Goal: Task Accomplishment & Management: Use online tool/utility

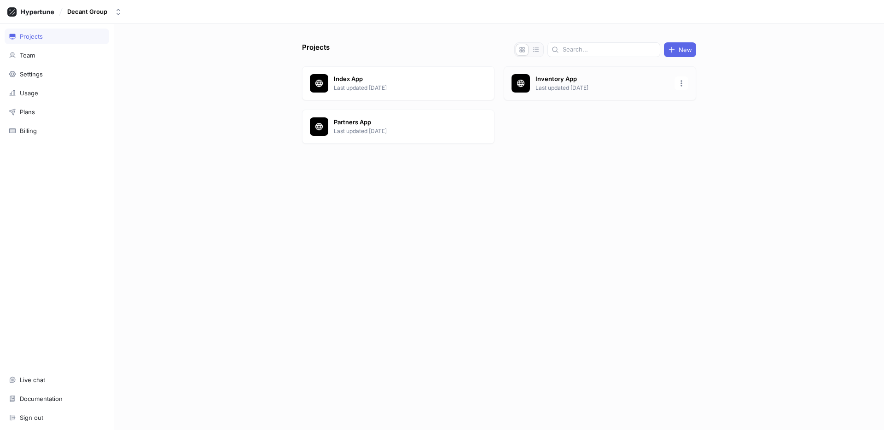
click at [560, 85] on p "Last updated [DATE]" at bounding box center [601, 88] width 133 height 8
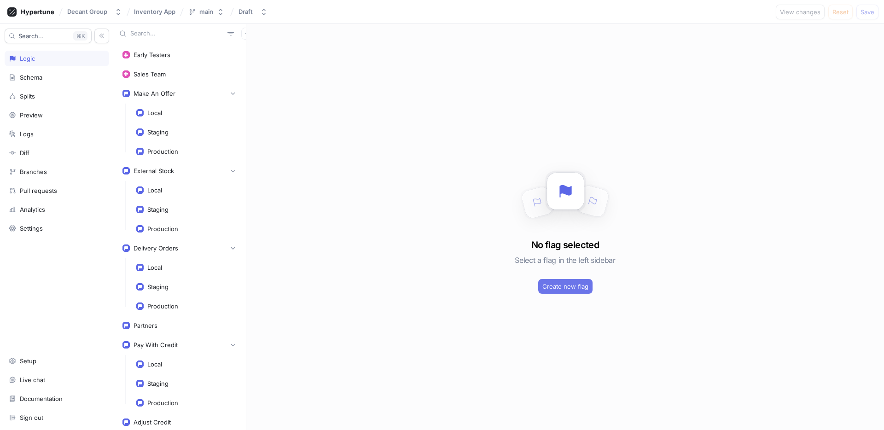
click at [568, 286] on span "Create new flag" at bounding box center [565, 286] width 46 height 6
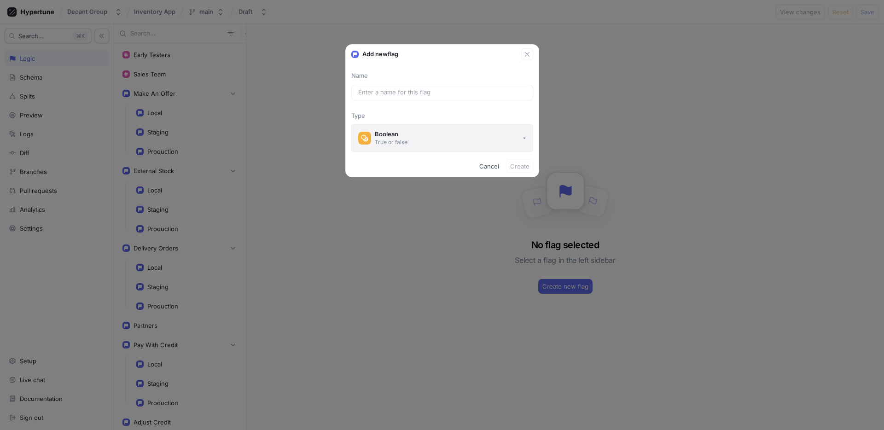
click at [486, 142] on button "Boolean True or false" at bounding box center [442, 138] width 182 height 28
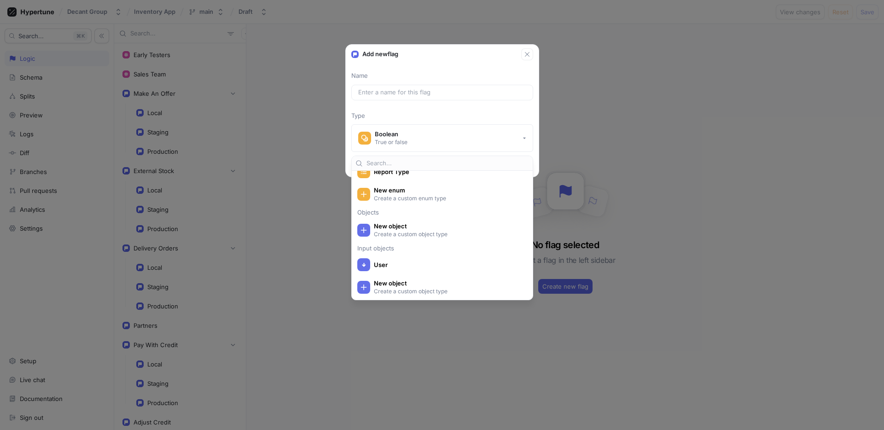
scroll to position [202, 0]
click at [527, 57] on icon "button" at bounding box center [526, 54] width 7 height 7
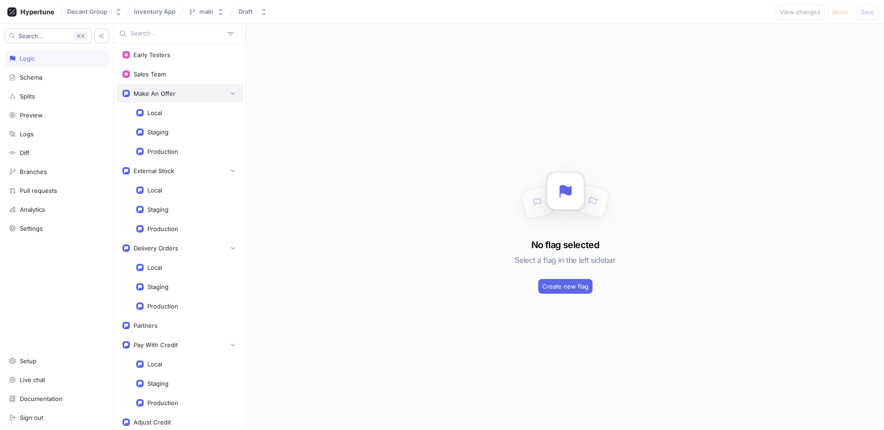
click at [183, 102] on div "Make An Offer" at bounding box center [179, 93] width 127 height 18
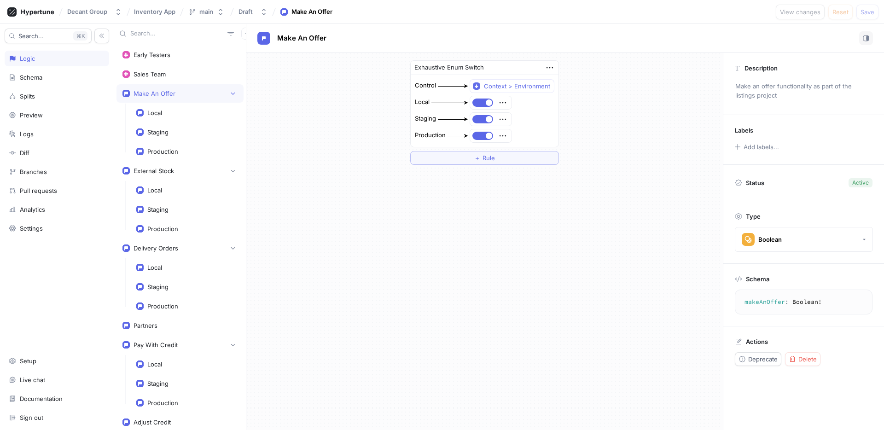
click at [62, 59] on div "Logic" at bounding box center [57, 58] width 96 height 7
click at [45, 92] on div "Splits" at bounding box center [57, 95] width 96 height 7
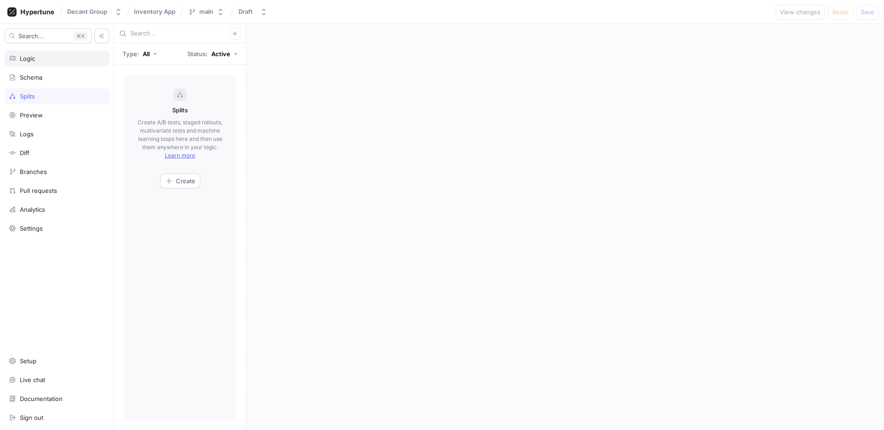
click at [43, 65] on div "Logic" at bounding box center [57, 59] width 104 height 16
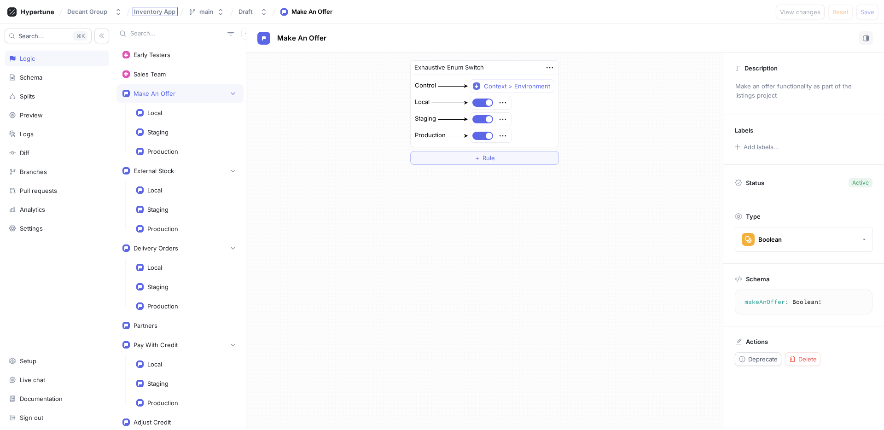
click at [164, 10] on span "Inventory App" at bounding box center [154, 11] width 41 height 6
click at [139, 15] on input "Inventory App" at bounding box center [155, 11] width 42 height 7
click at [93, 15] on div "Decant Group" at bounding box center [87, 12] width 40 height 8
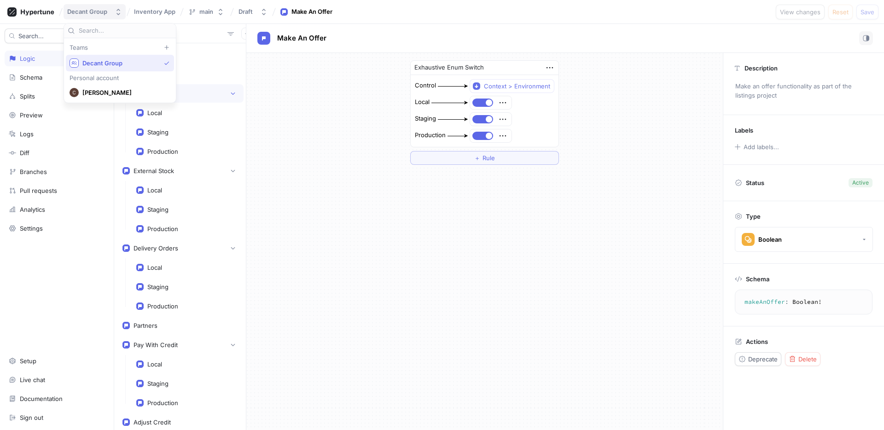
click at [82, 13] on div "Decant Group" at bounding box center [87, 12] width 40 height 8
click at [43, 13] on icon at bounding box center [37, 12] width 33 height 6
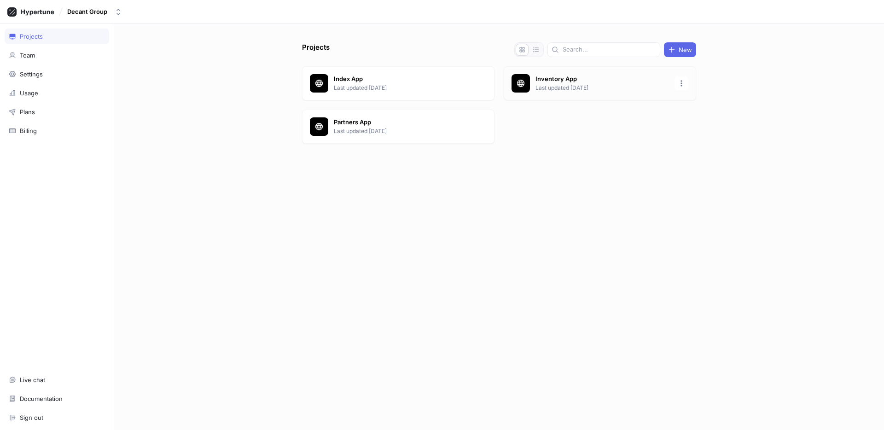
click at [571, 81] on p "Inventory App" at bounding box center [601, 79] width 133 height 9
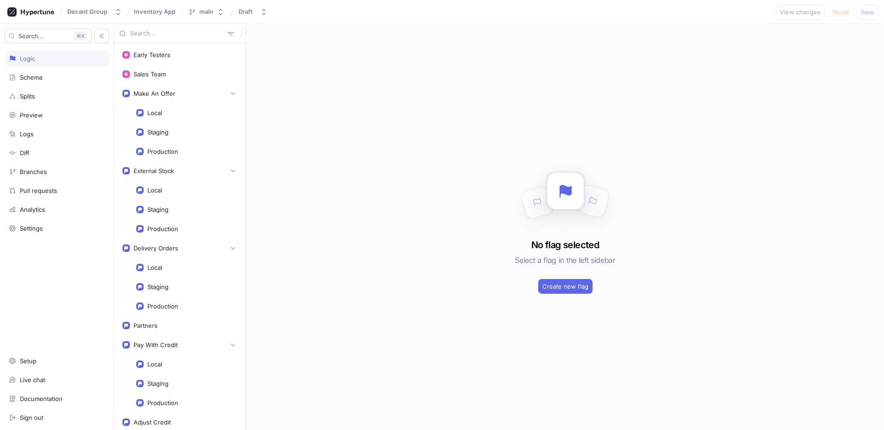
click at [562, 294] on div "No flag selected Select a flag in the left sidebar Create new flag" at bounding box center [564, 227] width 637 height 406
click at [562, 288] on span "Create new flag" at bounding box center [565, 286] width 46 height 6
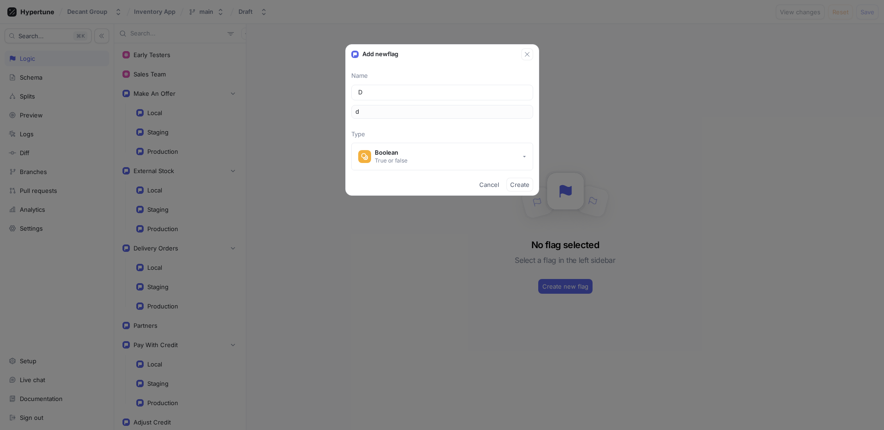
type input "De"
type input "de"
type input "Dea"
type input "dea"
type input "Deal"
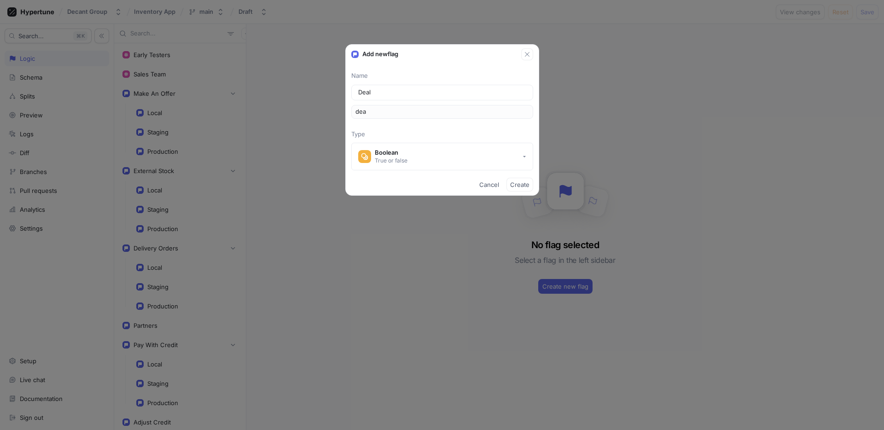
type input "deal"
type input "Dea"
type input "dea"
type input "De"
type input "de"
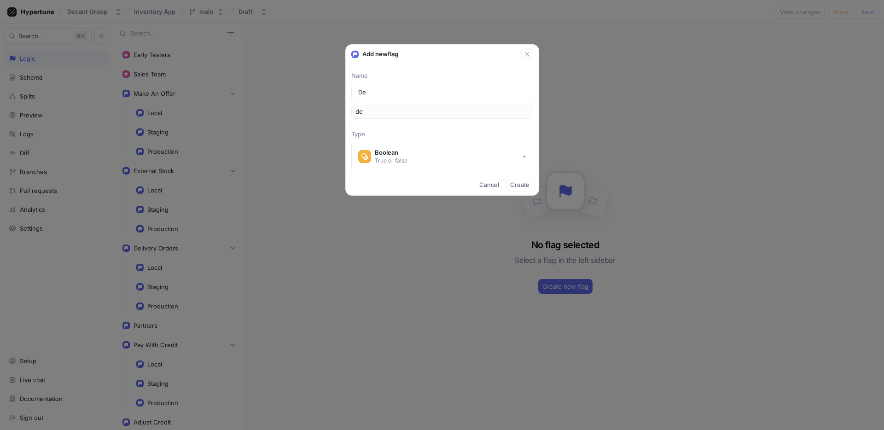
type input "D"
type input "d"
type input "New"
type input "new"
type input "New D"
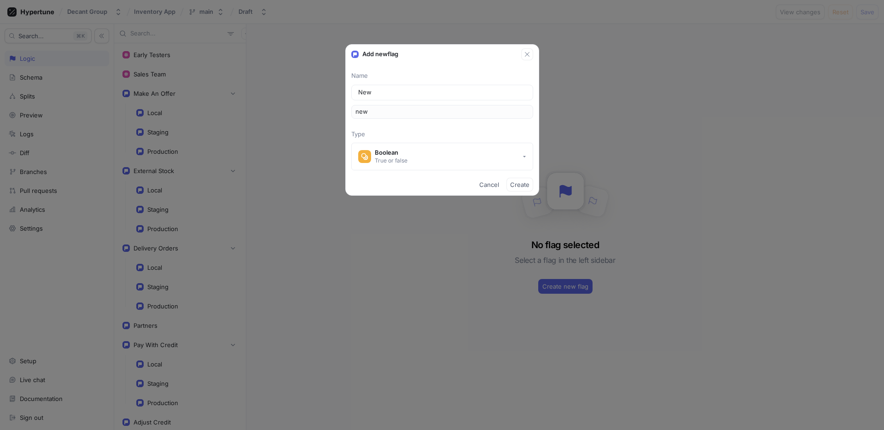
type input "newD"
type input "New De"
type input "newDe"
type input "New Dea"
type input "newDea"
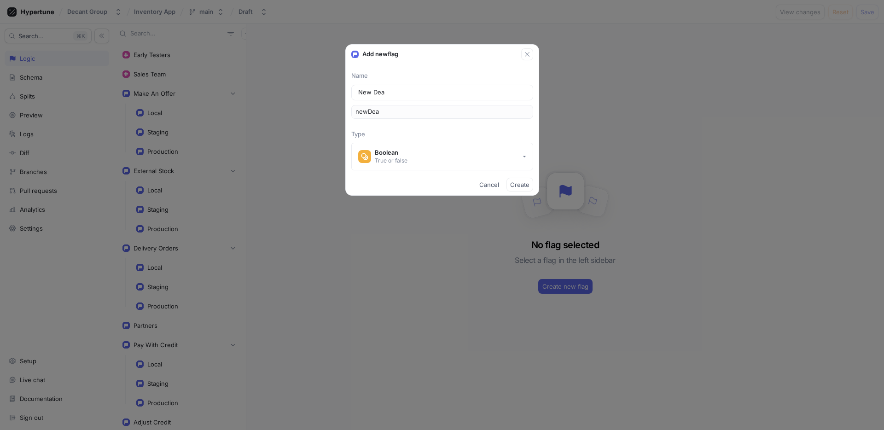
type input "New Deal"
type input "newDeal"
type input "New Deal P"
type input "newDealP"
type input "New Deal Pa"
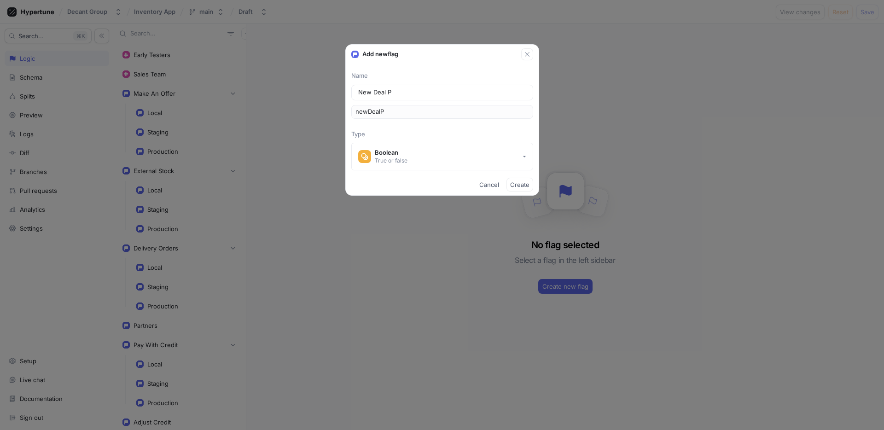
type input "newDealPa"
type input "New Deal Pag"
type input "newDealPag"
type input "New Deal Page"
type input "newDealPage"
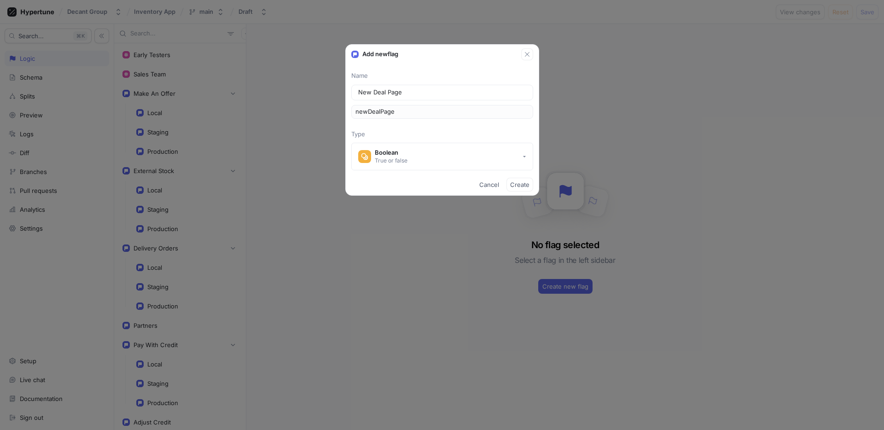
type input "New Deal Pag"
type input "newDealPag"
type input "New Deal Pa"
type input "newDealPa"
type input "New Deal P"
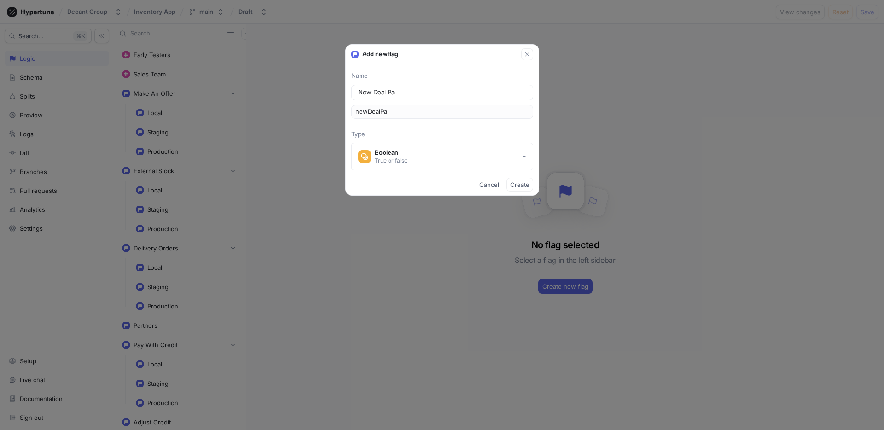
type input "newDealP"
type input "New Deal"
type input "newDeal"
type input "New Deal F"
type input "newDealF"
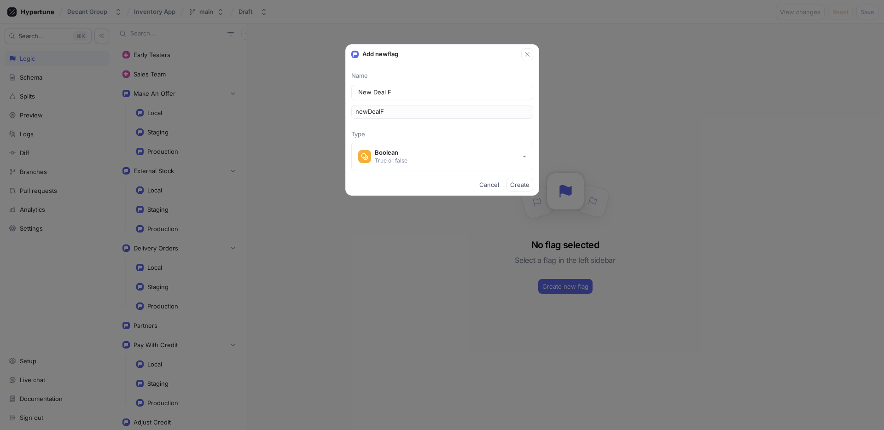
type input "New Deal Fo"
type input "newDealFo"
type input "New Deal For"
type input "newDealFor"
type input "New Deal Form"
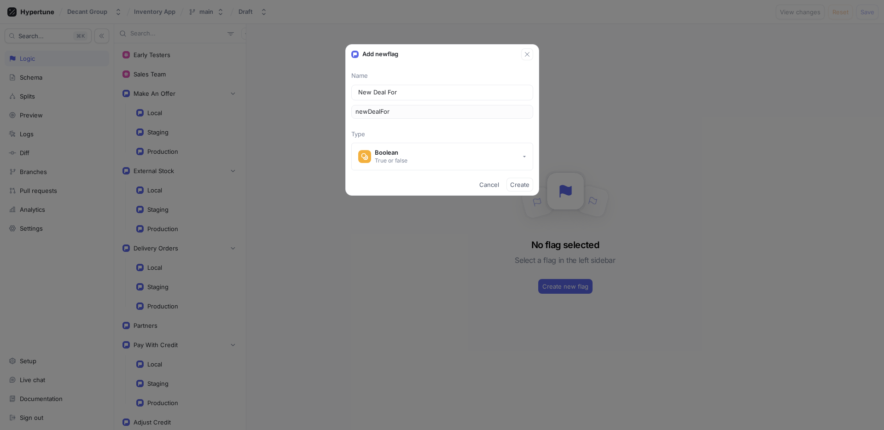
type input "newDealForm"
click at [482, 150] on button "Boolean True or false" at bounding box center [442, 157] width 182 height 28
type input "New Deal Form"
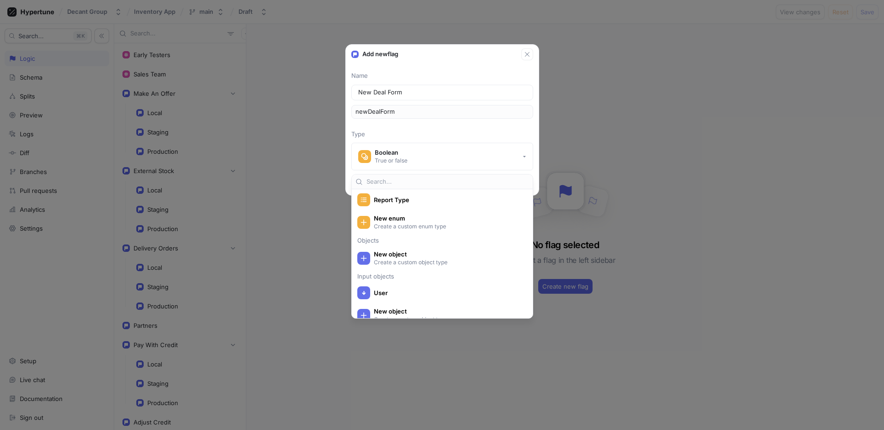
scroll to position [202, 0]
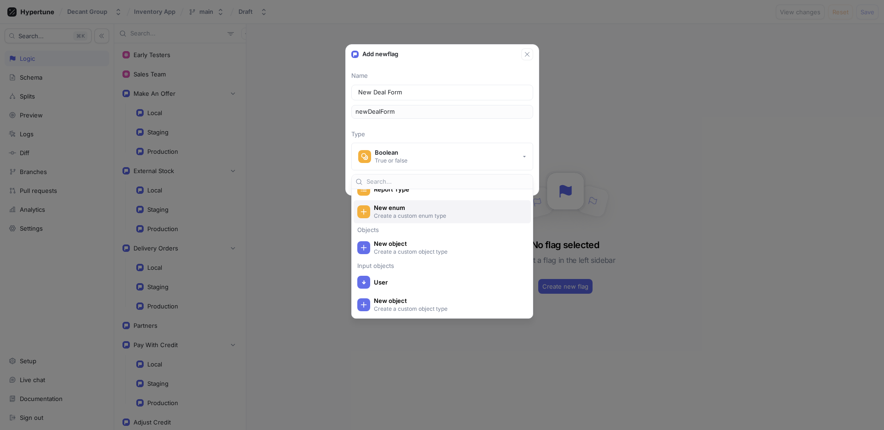
click at [458, 220] on div "New enum Create a custom enum type" at bounding box center [441, 211] width 177 height 23
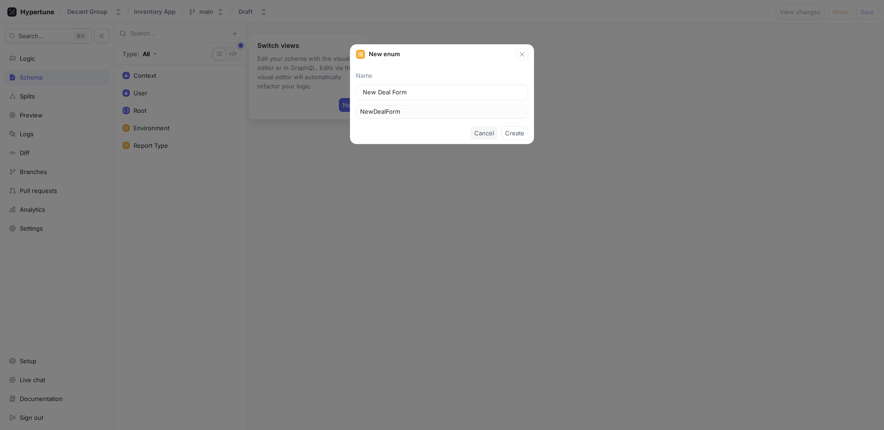
click at [489, 131] on span "Cancel" at bounding box center [484, 133] width 20 height 6
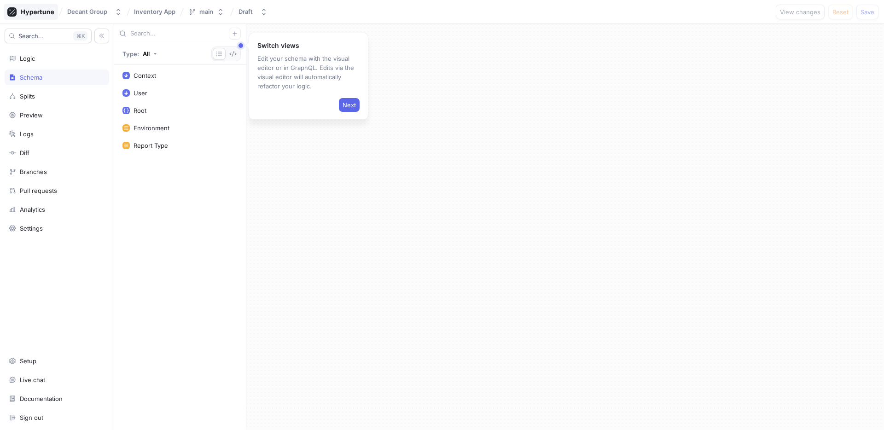
click at [30, 13] on icon at bounding box center [37, 12] width 33 height 6
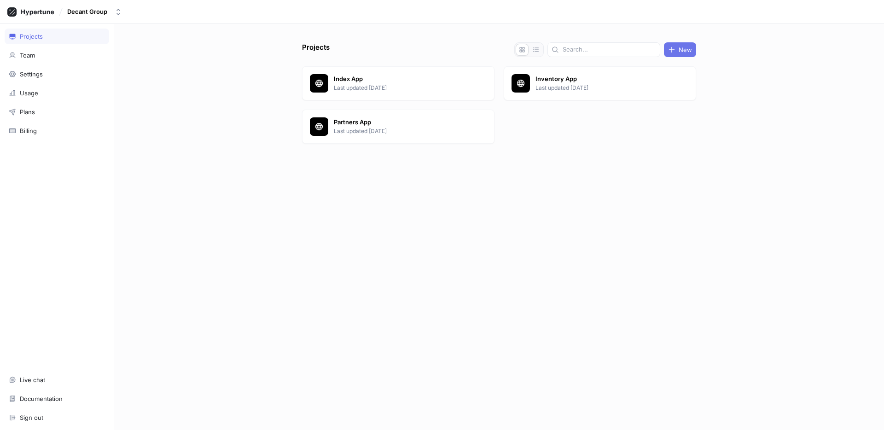
click at [685, 45] on button "New" at bounding box center [680, 49] width 32 height 15
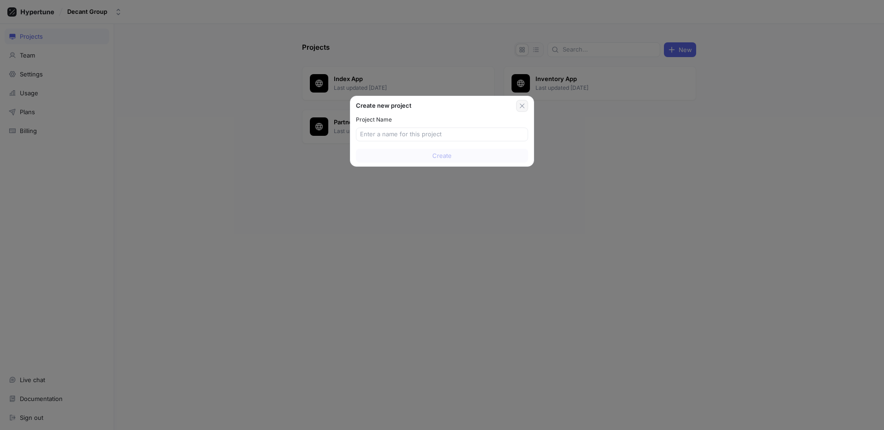
click at [521, 107] on icon "button" at bounding box center [521, 105] width 7 height 7
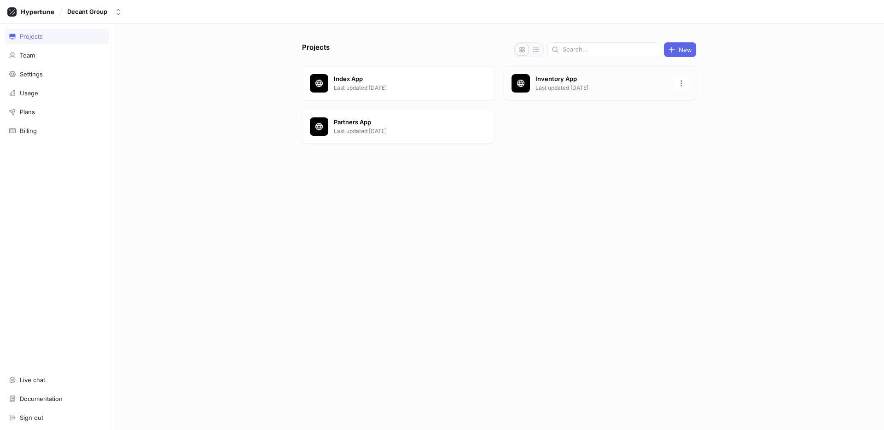
click at [593, 81] on p "Inventory App" at bounding box center [601, 79] width 133 height 9
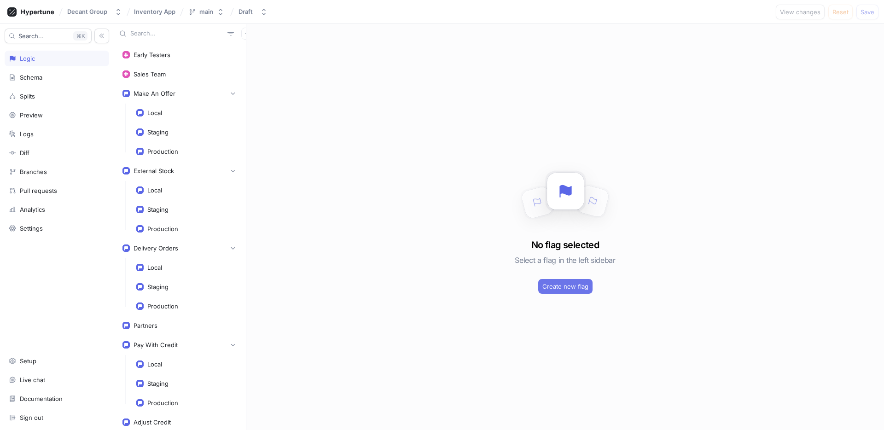
click at [576, 286] on span "Create new flag" at bounding box center [565, 286] width 46 height 6
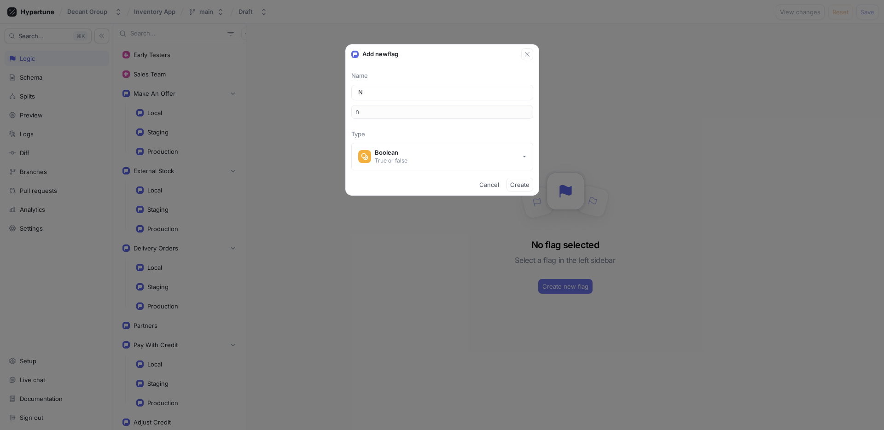
type input "Ne"
type input "ne"
type input "New"
type input "new"
type input "New D"
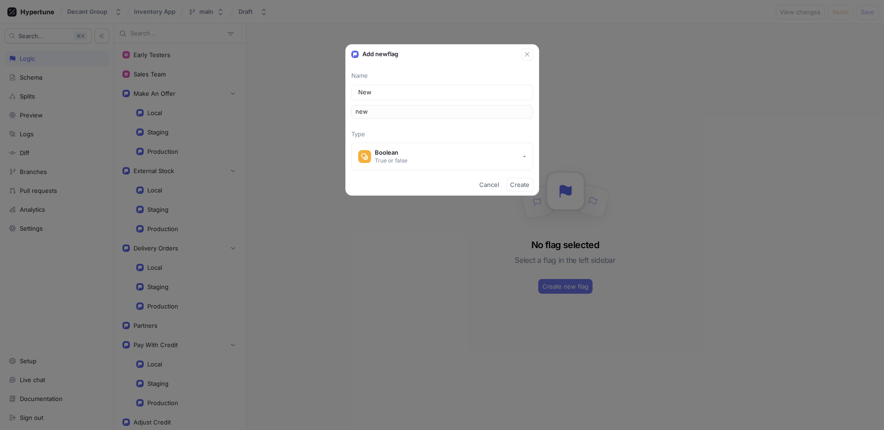
type input "newD"
type input "New De"
type input "newDe"
type input "New Dea"
type input "newDea"
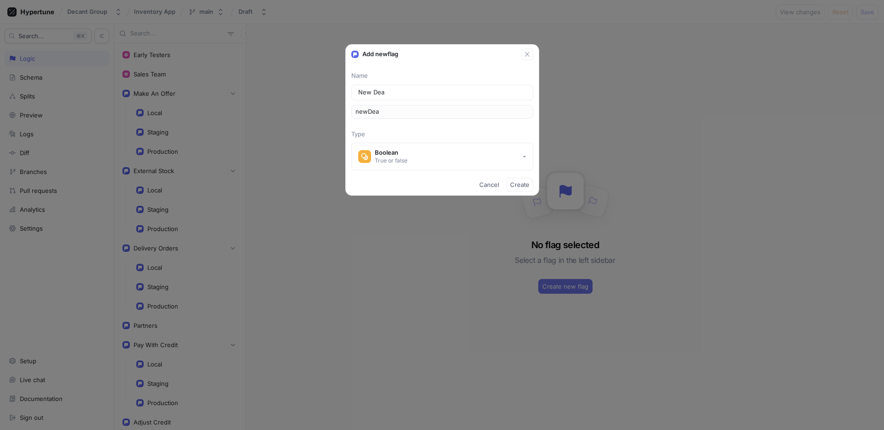
type input "New Deal"
type input "newDeal"
type input "New Deal F"
type input "newDealF"
type input "New Deal Fo"
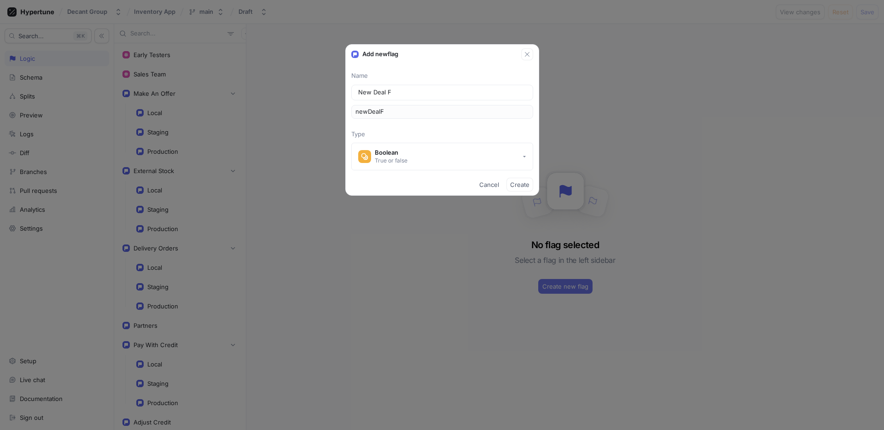
type input "newDealFo"
type input "New Deal For"
type input "newDealFor"
type input "New Deal Form"
type input "newDealForm"
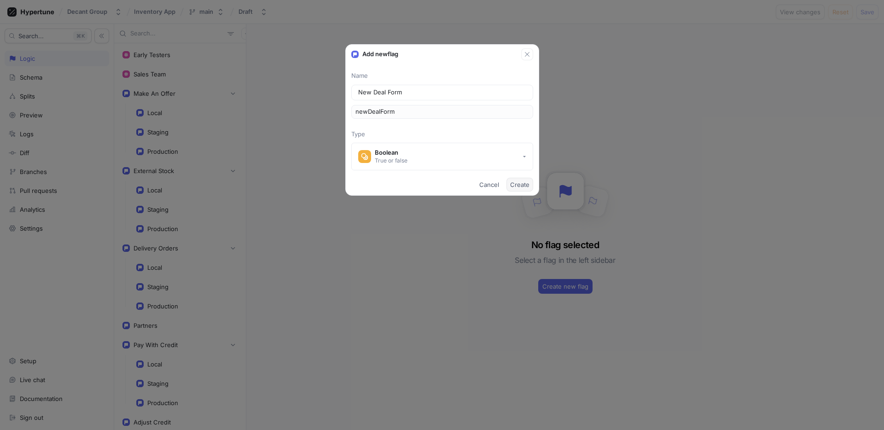
type input "New Deal Form"
click at [521, 179] on button "Create" at bounding box center [519, 185] width 27 height 14
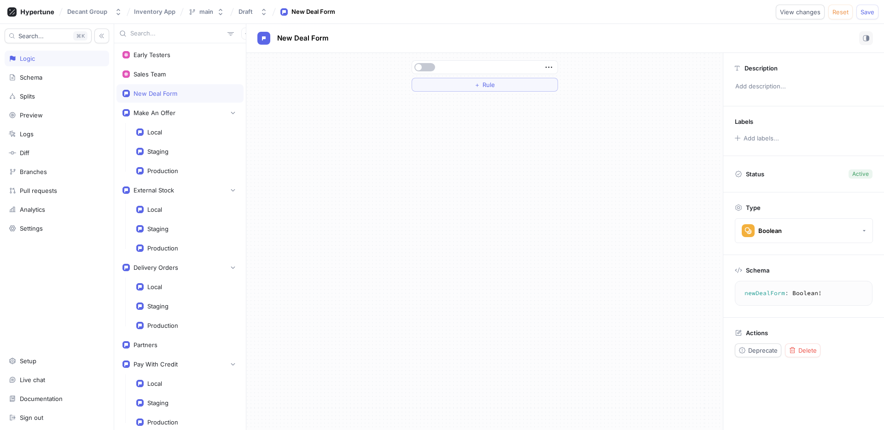
click at [554, 65] on div at bounding box center [484, 67] width 145 height 13
click at [548, 65] on icon "button" at bounding box center [548, 67] width 10 height 10
click at [573, 86] on p "Delete" at bounding box center [566, 84] width 18 height 9
click at [525, 71] on button "Select expression..." at bounding box center [484, 67] width 146 height 14
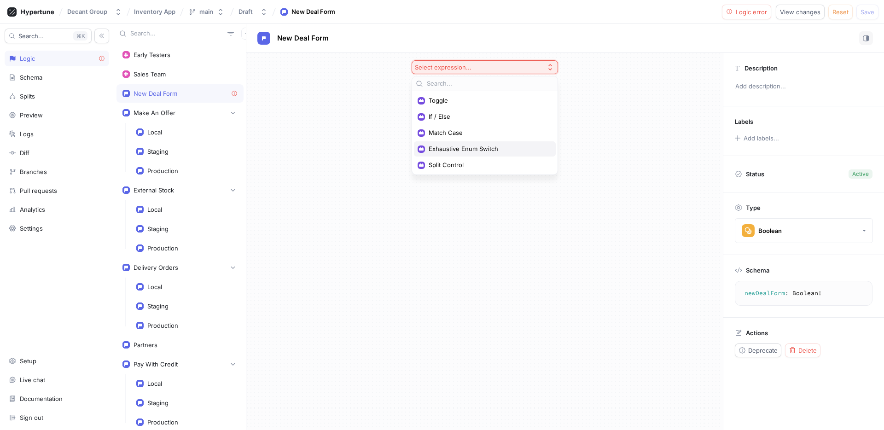
click at [522, 149] on span "Exhaustive Enum Switch" at bounding box center [487, 149] width 119 height 8
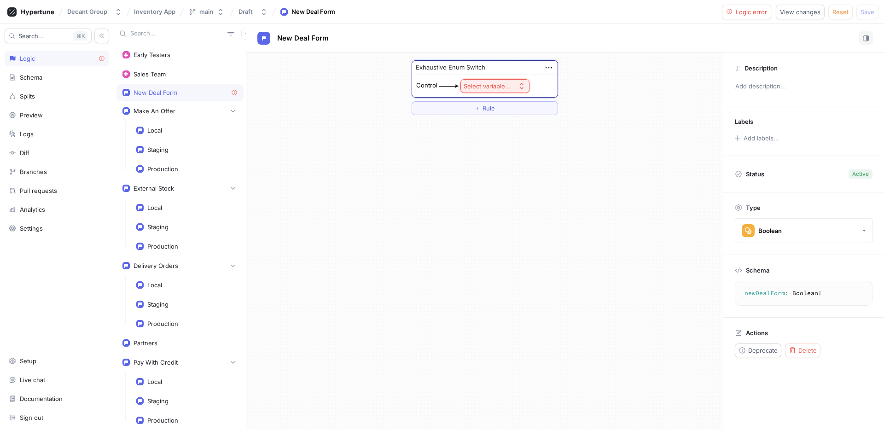
click at [506, 85] on div "Select variable..." at bounding box center [486, 86] width 47 height 8
click at [512, 116] on span "Context > Environment" at bounding box center [519, 120] width 85 height 8
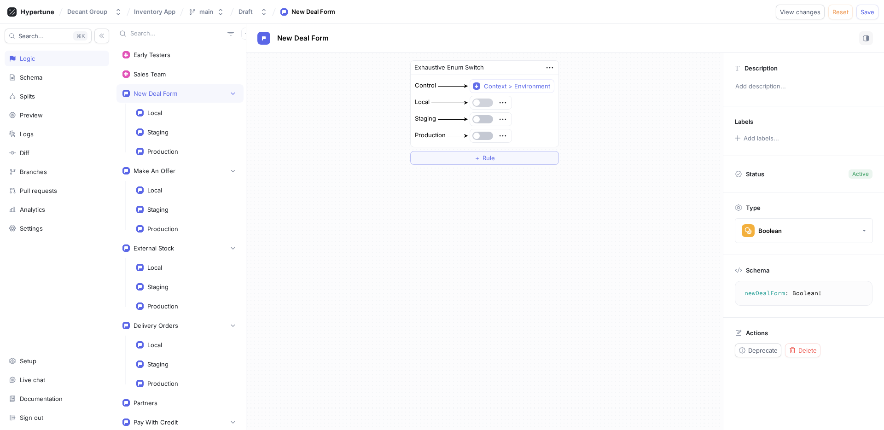
click at [485, 104] on button "button" at bounding box center [482, 102] width 21 height 8
click at [488, 116] on button "button" at bounding box center [482, 119] width 21 height 8
click at [571, 173] on div "Exhaustive Enum Switch Control Context > Environment Local Staging Production ＋…" at bounding box center [484, 241] width 476 height 377
click at [863, 9] on span "Save" at bounding box center [867, 12] width 14 height 6
click at [774, 292] on textarea "newDealForm: Boolean!" at bounding box center [803, 293] width 129 height 17
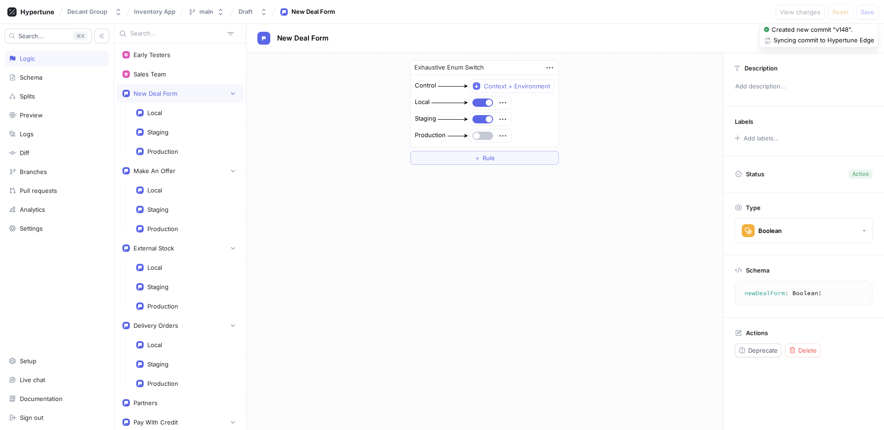
click at [774, 292] on textarea "newDealForm: Boolean!" at bounding box center [803, 293] width 129 height 17
